Goal: Find specific page/section: Find specific page/section

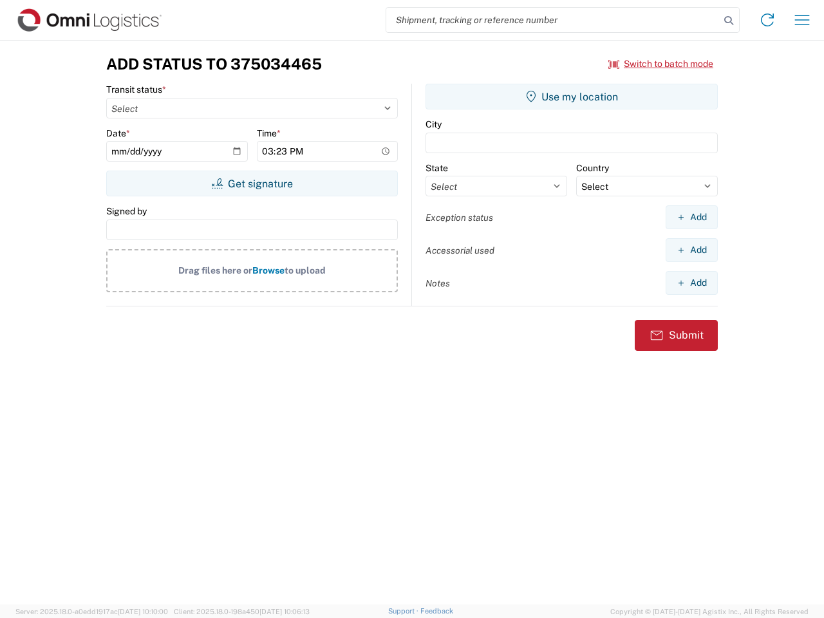
click at [553, 20] on input "search" at bounding box center [552, 20] width 333 height 24
click at [728, 21] on icon at bounding box center [728, 21] width 18 height 18
click at [767, 20] on icon at bounding box center [767, 20] width 21 height 21
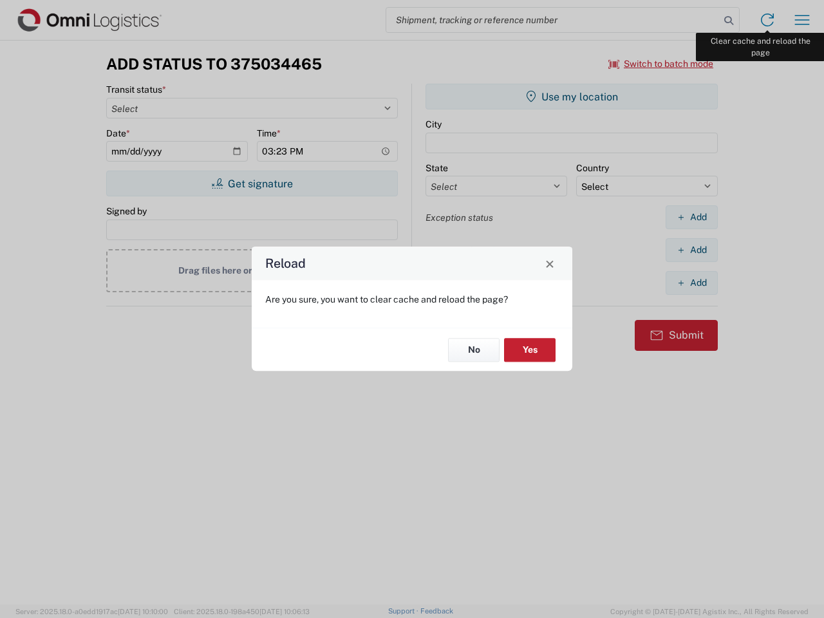
click at [802, 20] on div "Reload Are you sure, you want to clear cache and reload the page? No Yes" at bounding box center [412, 309] width 824 height 618
click at [661, 64] on div "Reload Are you sure, you want to clear cache and reload the page? No Yes" at bounding box center [412, 309] width 824 height 618
click at [252, 183] on div "Reload Are you sure, you want to clear cache and reload the page? No Yes" at bounding box center [412, 309] width 824 height 618
click at [571, 97] on div "Reload Are you sure, you want to clear cache and reload the page? No Yes" at bounding box center [412, 309] width 824 height 618
click at [691, 217] on div "Reload Are you sure, you want to clear cache and reload the page? No Yes" at bounding box center [412, 309] width 824 height 618
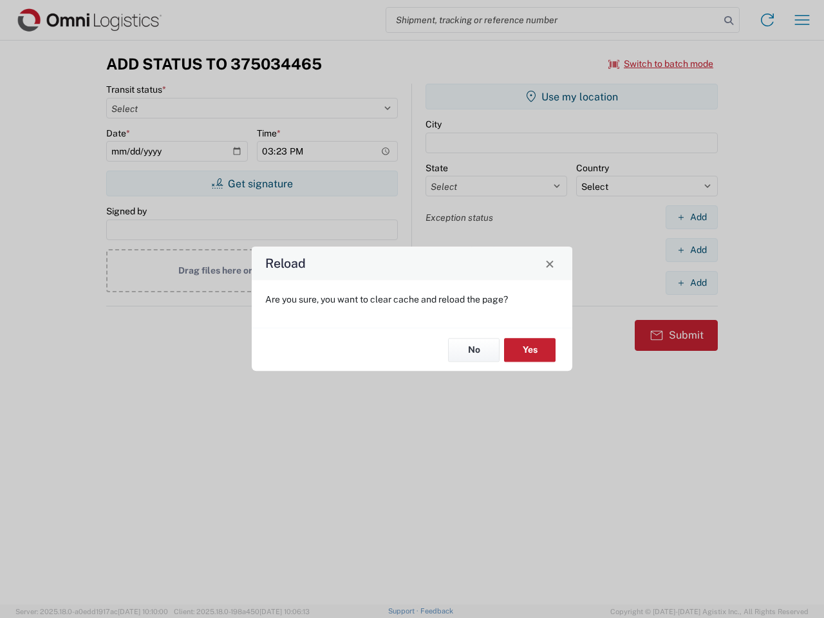
click at [691, 250] on div "Reload Are you sure, you want to clear cache and reload the page? No Yes" at bounding box center [412, 309] width 824 height 618
click at [691, 282] on div "Reload Are you sure, you want to clear cache and reload the page? No Yes" at bounding box center [412, 309] width 824 height 618
